Goal: Navigation & Orientation: Find specific page/section

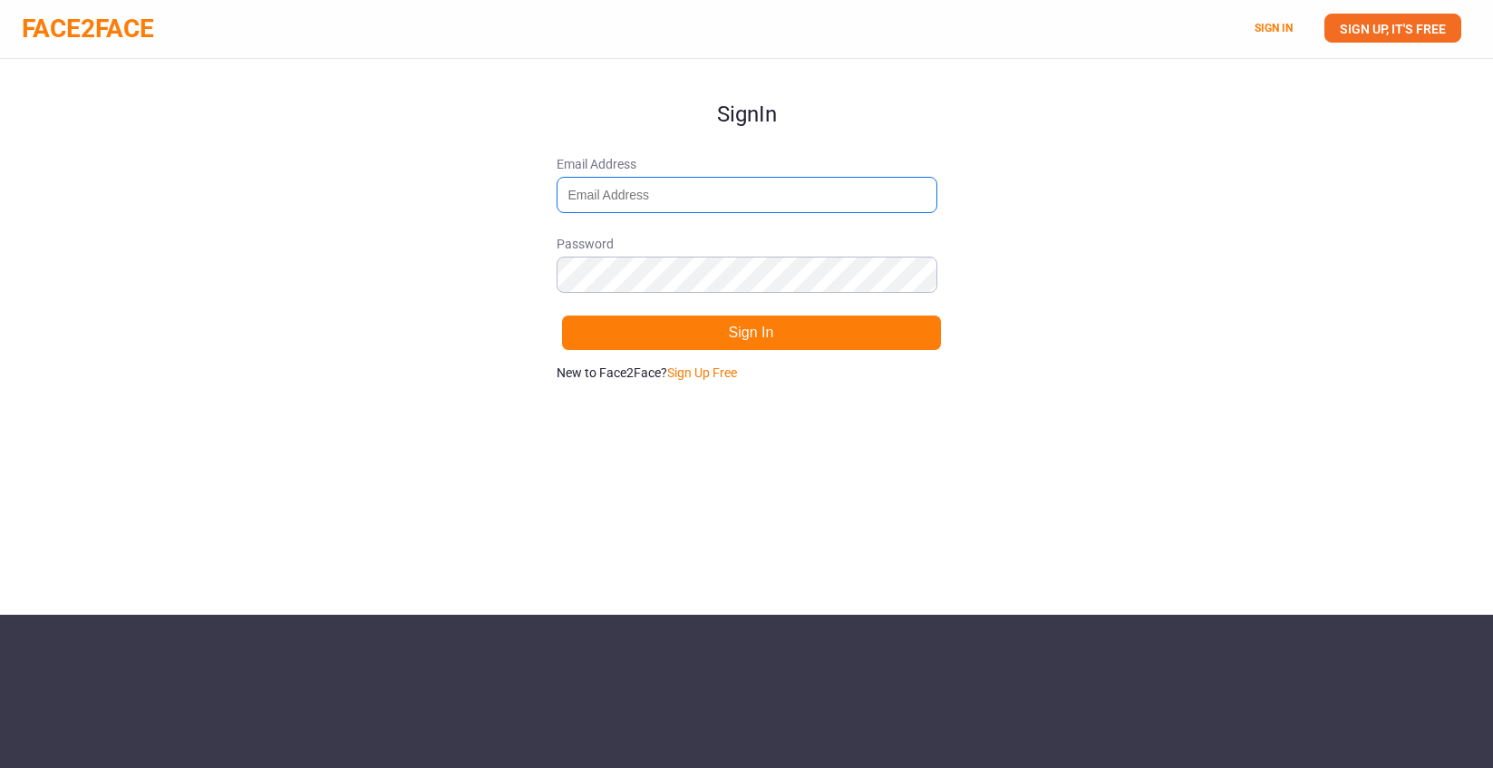
click at [609, 199] on input "Email Address" at bounding box center [747, 195] width 381 height 36
type input "[DOMAIN_NAME][EMAIL_ADDRESS][DOMAIN_NAME]"
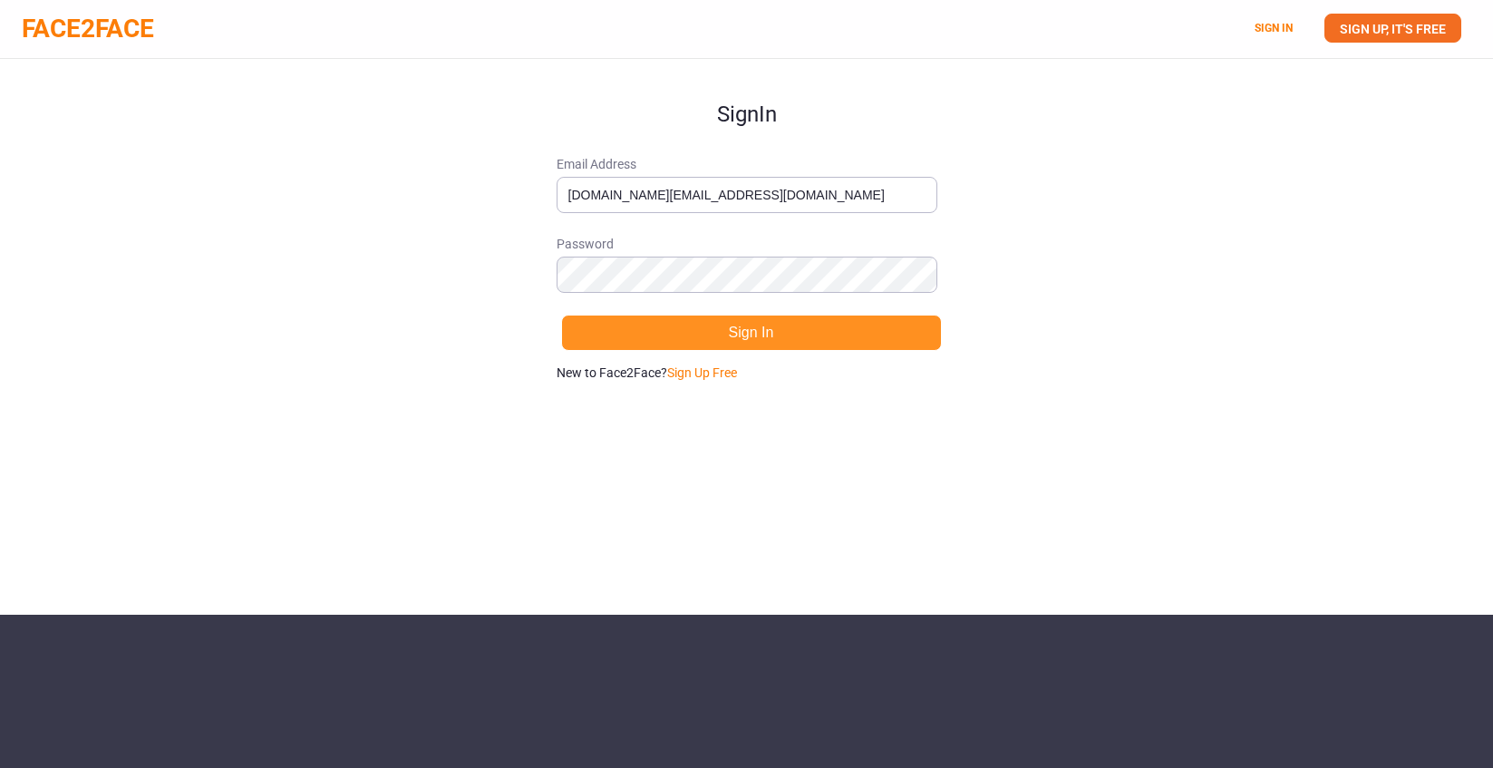
click at [784, 331] on button "Sign In" at bounding box center [751, 333] width 381 height 36
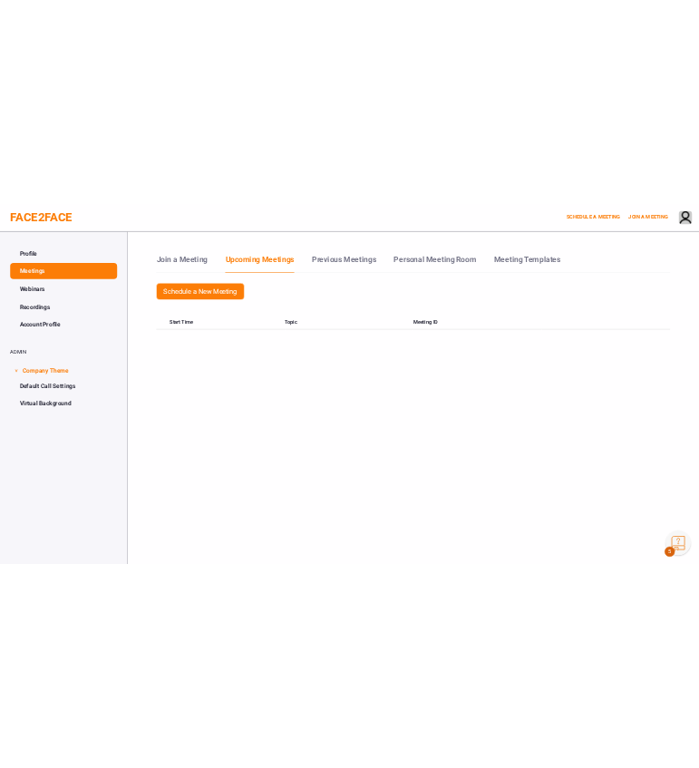
scroll to position [5, 0]
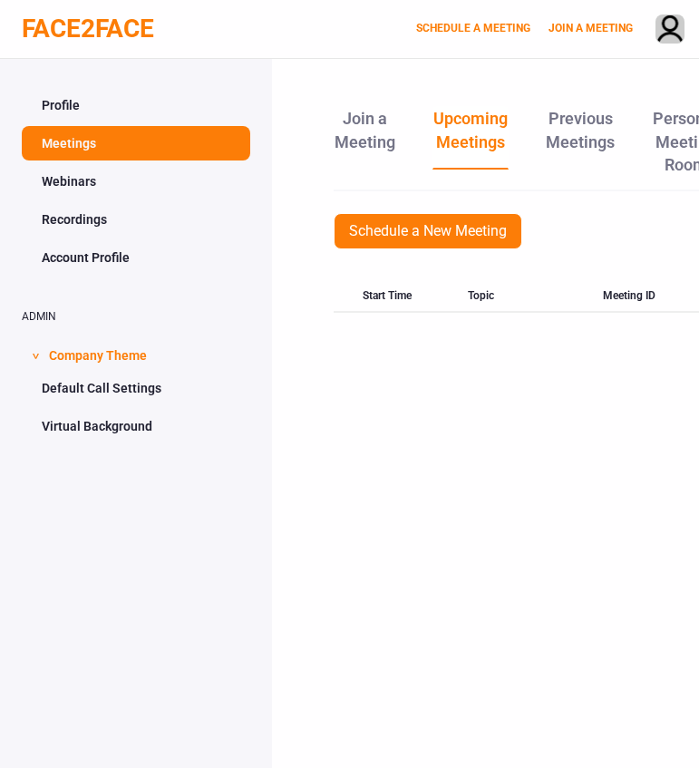
click at [166, 137] on link "Meetings" at bounding box center [136, 143] width 228 height 34
click at [163, 174] on link "Webinars" at bounding box center [136, 181] width 228 height 34
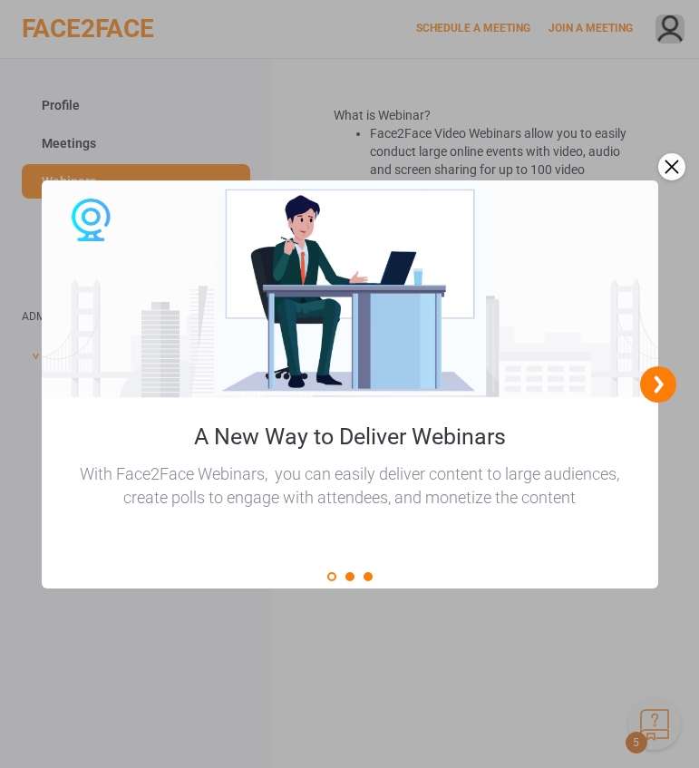
click at [666, 171] on div "close" at bounding box center [671, 166] width 27 height 27
